Goal: Transaction & Acquisition: Subscribe to service/newsletter

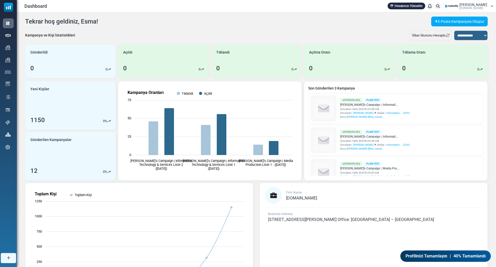
click at [424, 5] on link "Hesabınızı Yükseltin" at bounding box center [406, 6] width 38 height 7
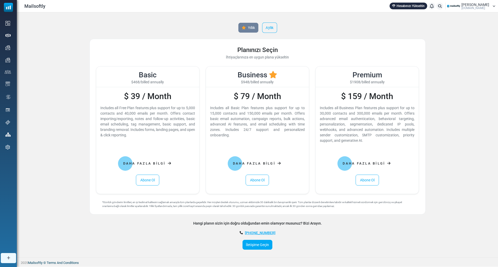
click at [268, 25] on link "Aylık" at bounding box center [269, 28] width 15 height 10
click at [146, 183] on link "Abone Ol" at bounding box center [147, 180] width 23 height 11
